Goal: Use online tool/utility

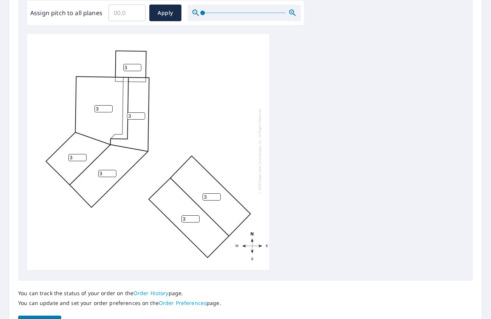
scroll to position [265, 0]
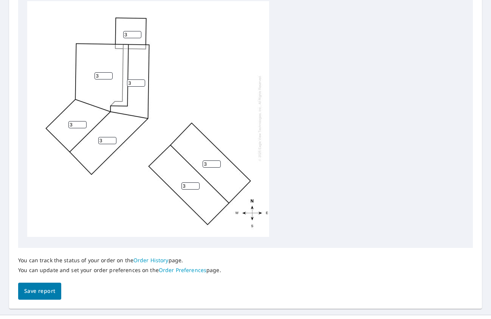
drag, startPoint x: 103, startPoint y: 135, endPoint x: 95, endPoint y: 133, distance: 8.8
click at [95, 133] on div "3 3 3 3 3 3 3" at bounding box center [148, 118] width 242 height 238
type input "4"
click at [113, 137] on input "4" at bounding box center [107, 140] width 18 height 7
type input "4"
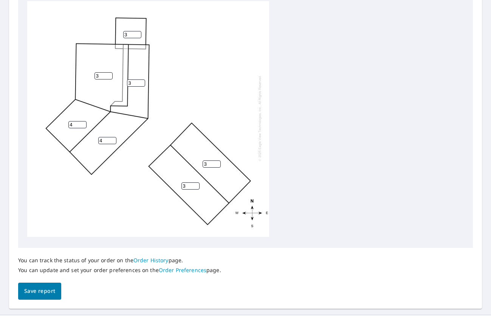
click at [82, 121] on input "4" at bounding box center [77, 124] width 18 height 7
type input "4"
click at [110, 72] on input "4" at bounding box center [104, 75] width 18 height 7
type input "4"
click at [142, 79] on input "4" at bounding box center [136, 82] width 18 height 7
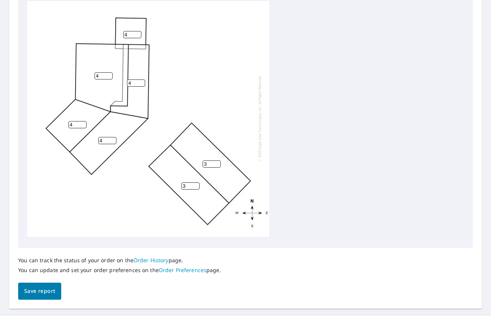
type input "4"
click at [138, 31] on input "4" at bounding box center [132, 34] width 18 height 7
click at [58, 289] on button "Save report" at bounding box center [39, 291] width 43 height 17
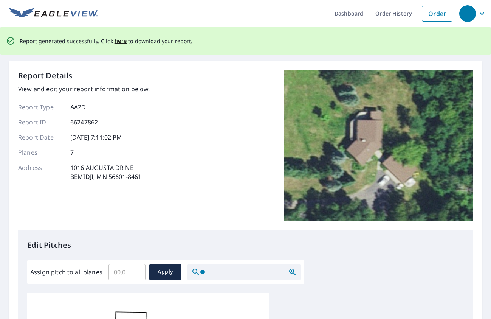
scroll to position [0, 0]
click at [117, 40] on span "here" at bounding box center [121, 41] width 12 height 9
